Goal: Task Accomplishment & Management: Manage account settings

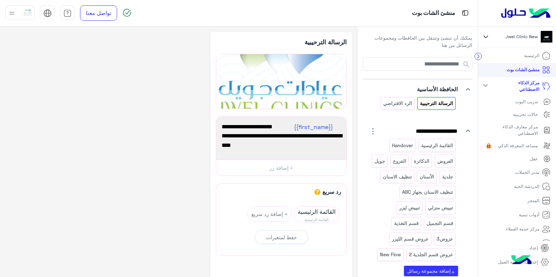
scroll to position [2, 0]
click at [523, 51] on link "الرئيسية" at bounding box center [537, 54] width 38 height 14
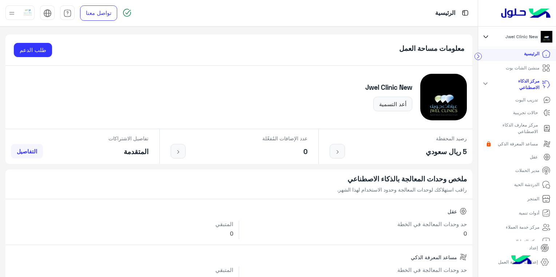
click at [541, 260] on icon at bounding box center [544, 262] width 9 height 9
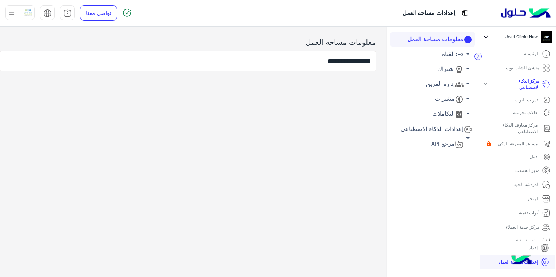
click at [448, 84] on link "إدارة الفريق arrow_drop_down" at bounding box center [432, 84] width 85 height 15
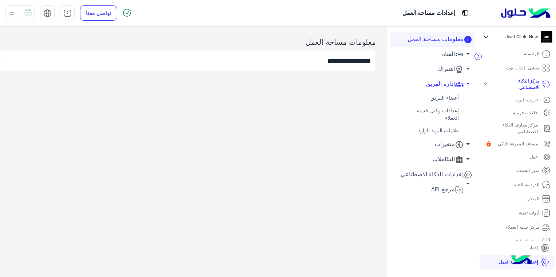
click at [451, 98] on link "أعضاء الفريق" at bounding box center [432, 98] width 85 height 13
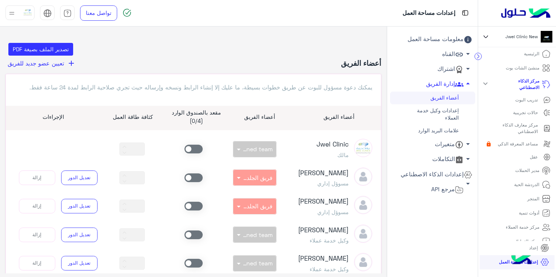
click at [247, 243] on div "بدون فريق × Unassigned team" at bounding box center [254, 235] width 61 height 16
click at [86, 238] on button "تعديل الدور" at bounding box center [79, 235] width 36 height 15
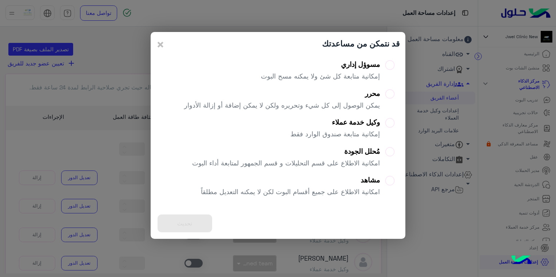
click at [200, 221] on div "تحديث" at bounding box center [278, 223] width 244 height 20
click at [401, 264] on modal-container "قد نتمكن من مساعدتك × مسوؤل إداري إمكانية متابعة كل شئ ولا يمكنه مسح البوت محرر…" at bounding box center [278, 138] width 556 height 277
click at [160, 41] on span "×" at bounding box center [160, 44] width 9 height 16
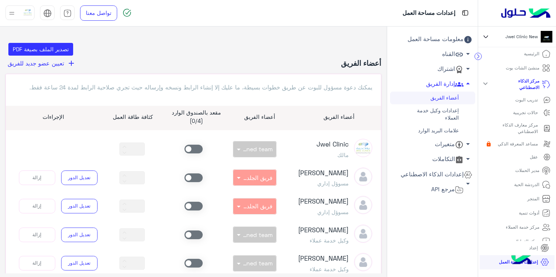
click at [199, 239] on span at bounding box center [193, 235] width 18 height 9
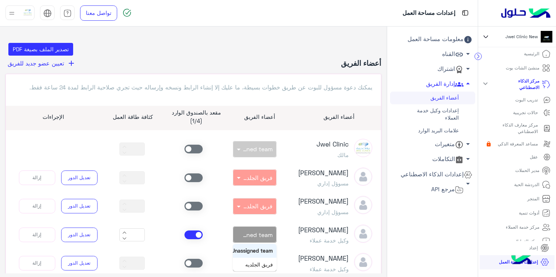
click at [256, 239] on div "× Unassigned team" at bounding box center [257, 234] width 30 height 7
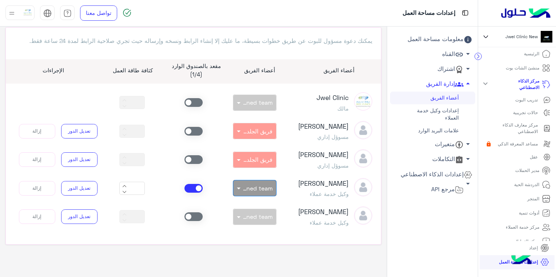
scroll to position [51, 0]
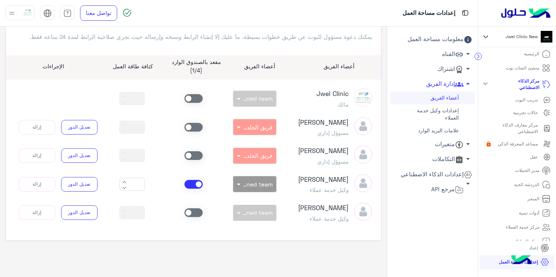
click at [199, 217] on span at bounding box center [193, 212] width 18 height 9
click at [242, 188] on span at bounding box center [237, 184] width 9 height 8
click at [228, 188] on div "بدون فريق × Unassigned team" at bounding box center [254, 184] width 61 height 16
click at [92, 15] on link "تواصل معنا" at bounding box center [98, 12] width 37 height 15
click at [531, 57] on link "الرئيسية" at bounding box center [537, 54] width 38 height 14
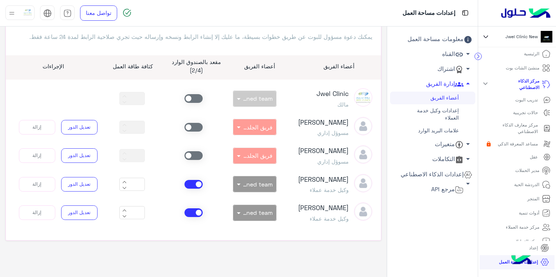
click at [532, 54] on p "الرئيسية" at bounding box center [531, 54] width 15 height 7
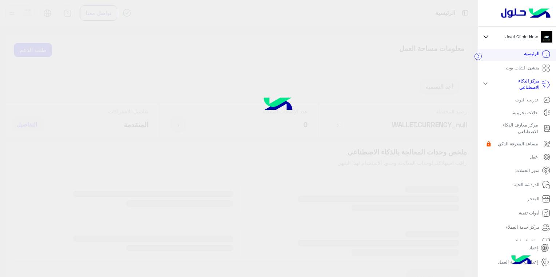
click at [532, 54] on p "الرئيسية" at bounding box center [531, 54] width 15 height 7
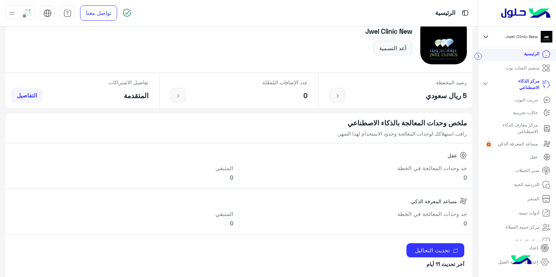
scroll to position [57, 0]
click at [489, 84] on mat-icon "expand_more" at bounding box center [485, 83] width 9 height 9
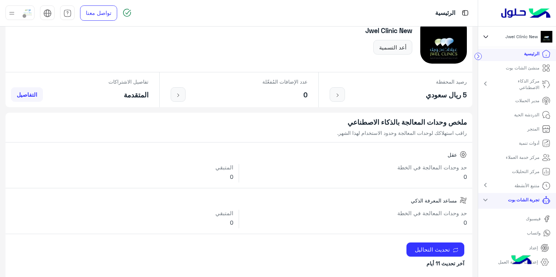
click at [489, 84] on mat-icon "chevron_right" at bounding box center [485, 83] width 9 height 9
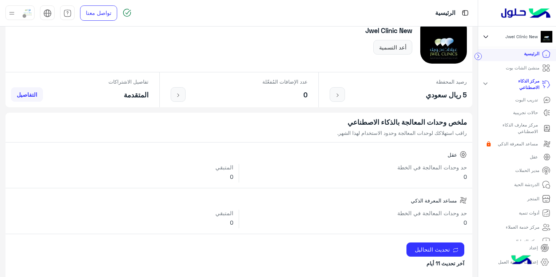
click at [489, 84] on mat-icon "expand_more" at bounding box center [485, 83] width 9 height 9
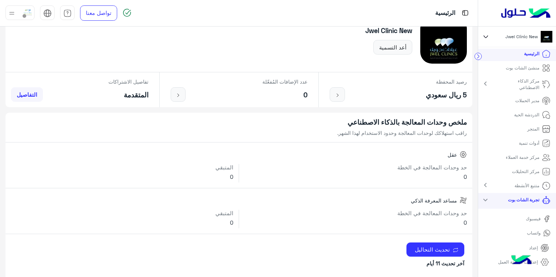
click at [486, 83] on mat-icon "chevron_right" at bounding box center [485, 83] width 9 height 9
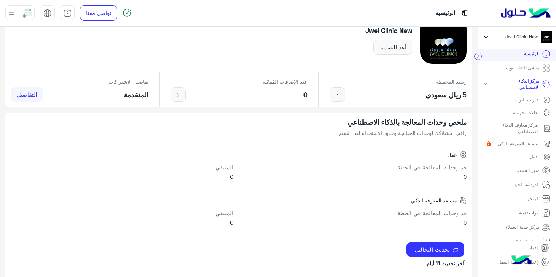
click at [532, 100] on p "تدريب البوت" at bounding box center [526, 100] width 23 height 7
